Goal: Navigation & Orientation: Go to known website

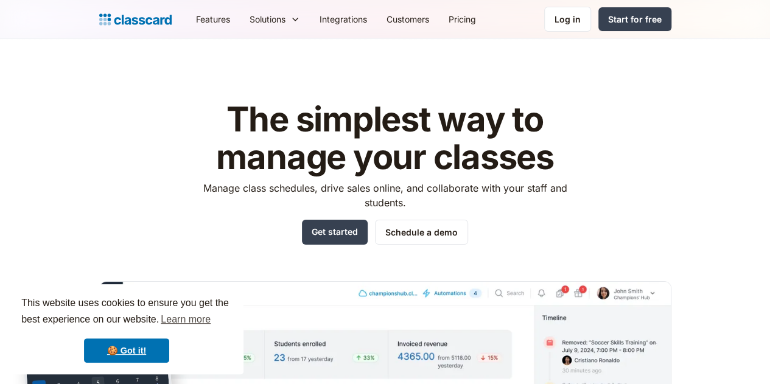
click at [672, 27] on div "Log in Log in Start for free" at bounding box center [607, 19] width 127 height 25
click at [581, 19] on div "Log in" at bounding box center [568, 19] width 26 height 13
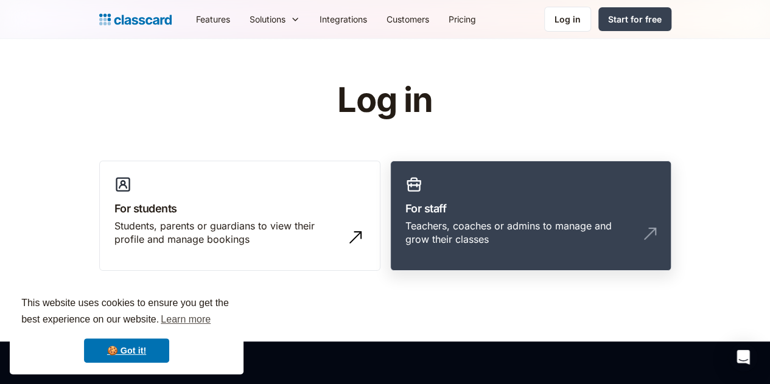
click at [540, 194] on link "For staff Teachers, coaches or admins to manage and grow their classes" at bounding box center [530, 216] width 281 height 111
